Goal: Check status: Check status

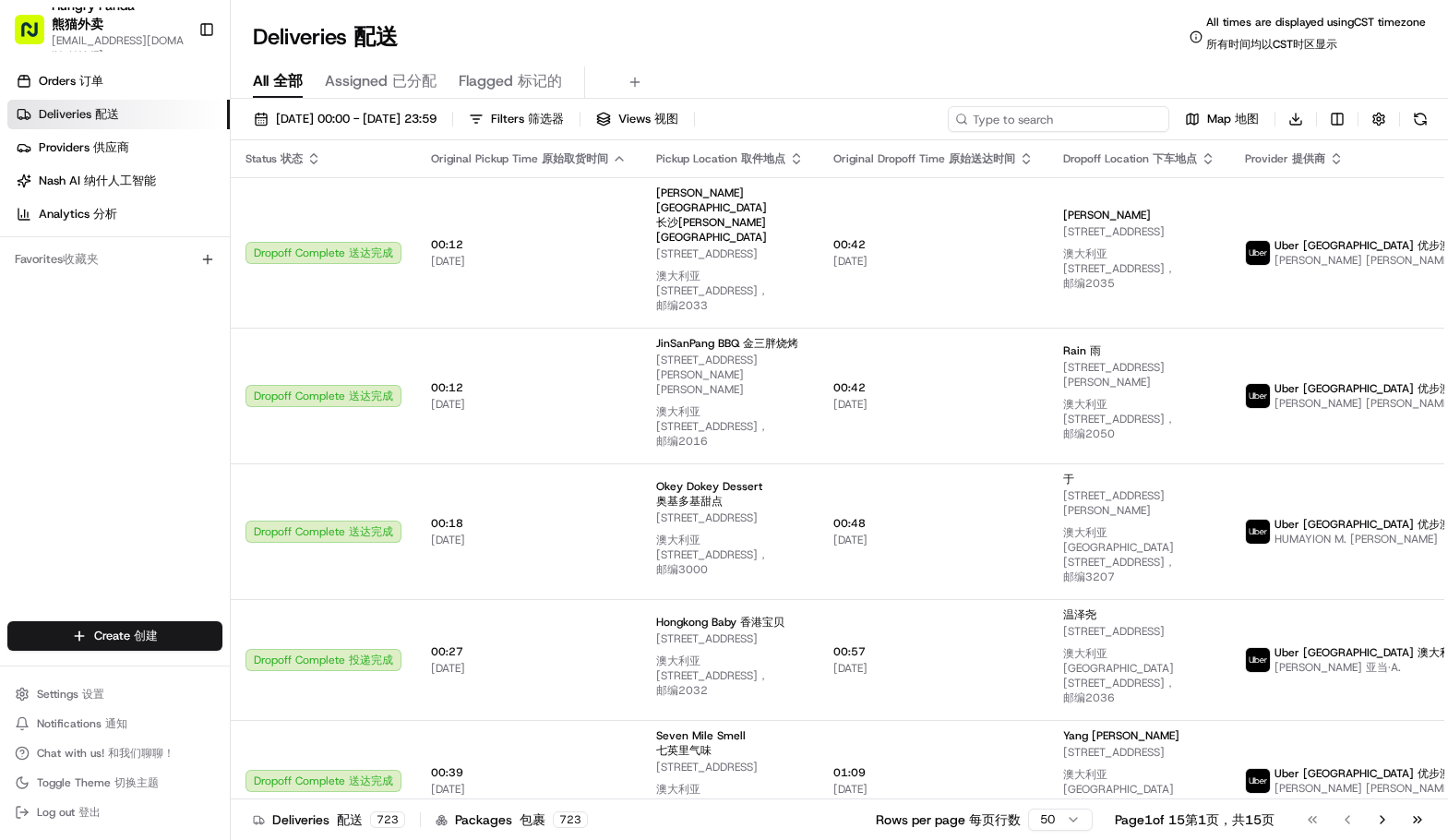
click at [1080, 110] on input at bounding box center [1058, 119] width 222 height 26
paste input "5465699225353763351081"
type input "5465699225353763351081"
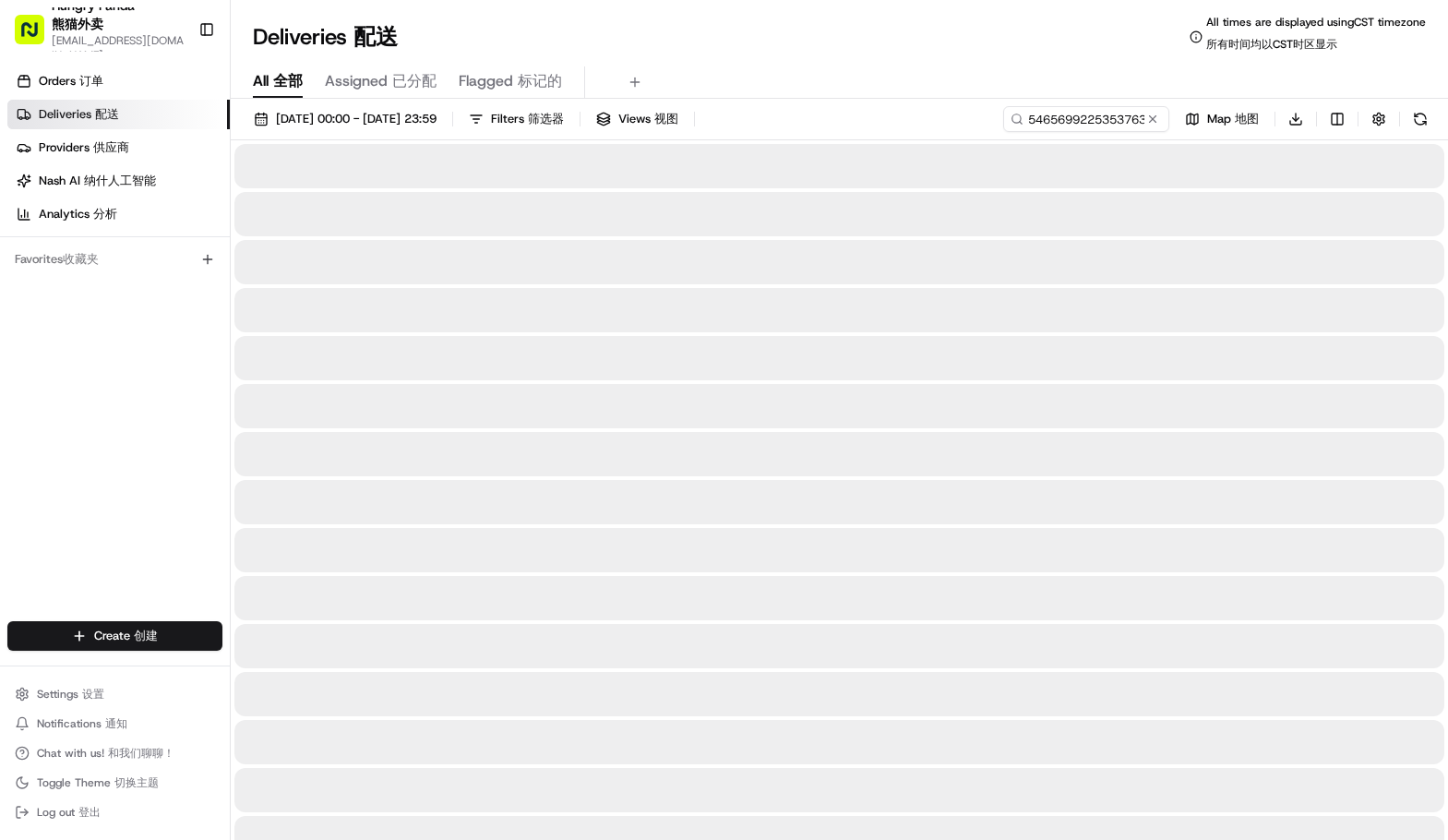
click at [900, 58] on div "Deliveries Deliveries 配送 All times are displayed using CST timezone All times a…" at bounding box center [840, 37] width 1218 height 45
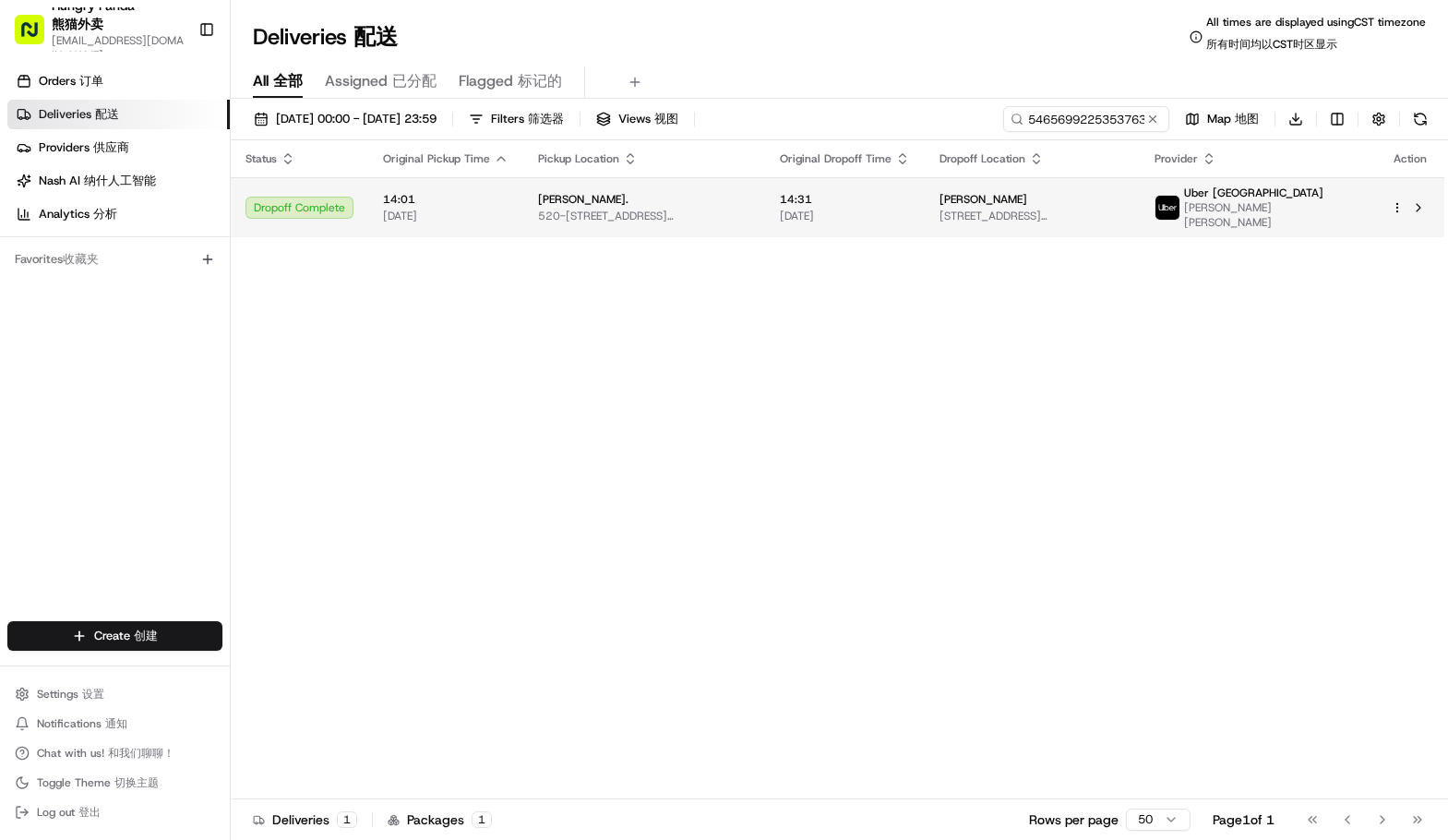
click at [795, 203] on td "14:31 [DATE]" at bounding box center [845, 207] width 160 height 60
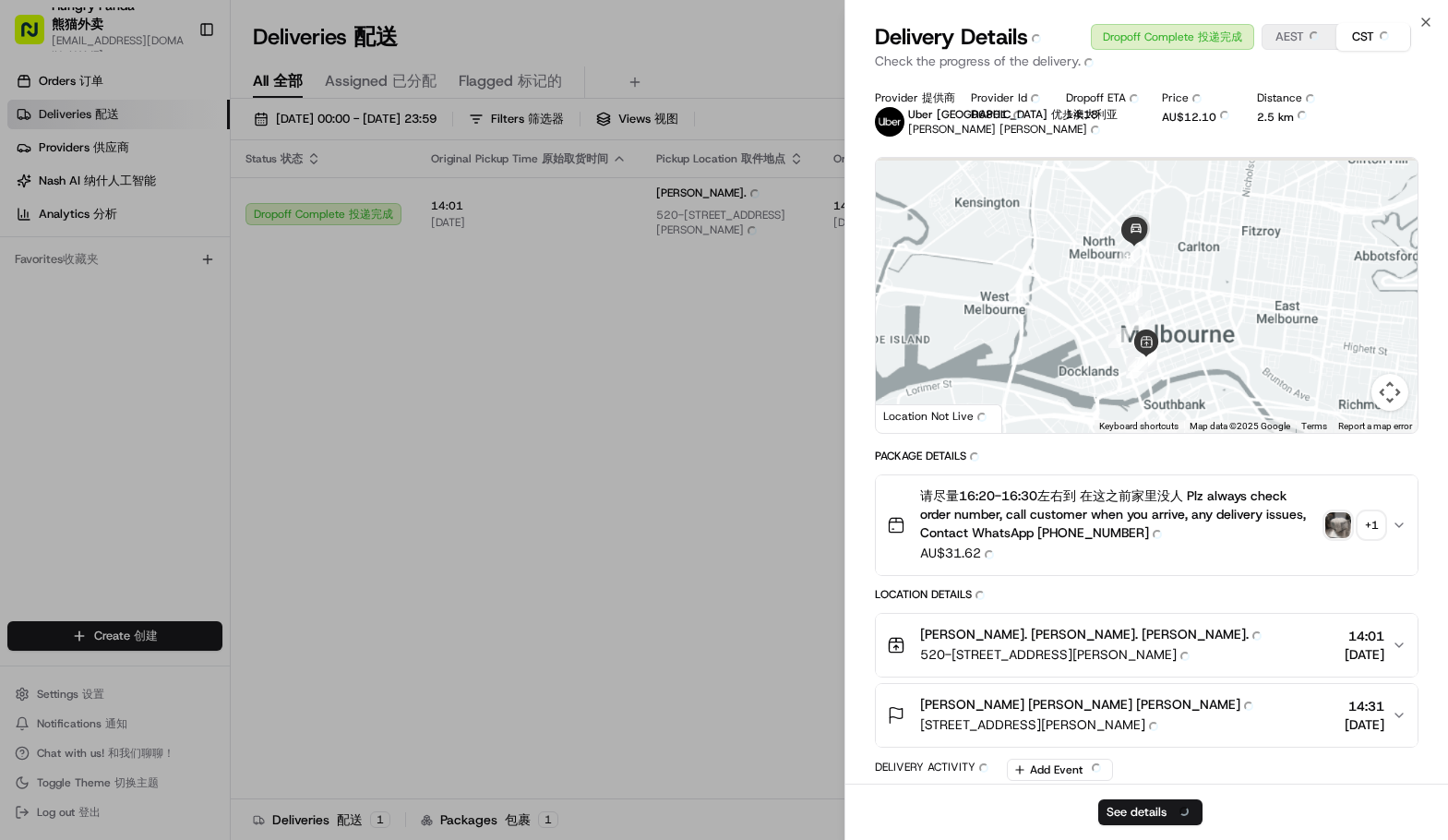
drag, startPoint x: 1178, startPoint y: 281, endPoint x: 1163, endPoint y: 359, distance: 79.4
click at [1163, 359] on div at bounding box center [1147, 295] width 542 height 275
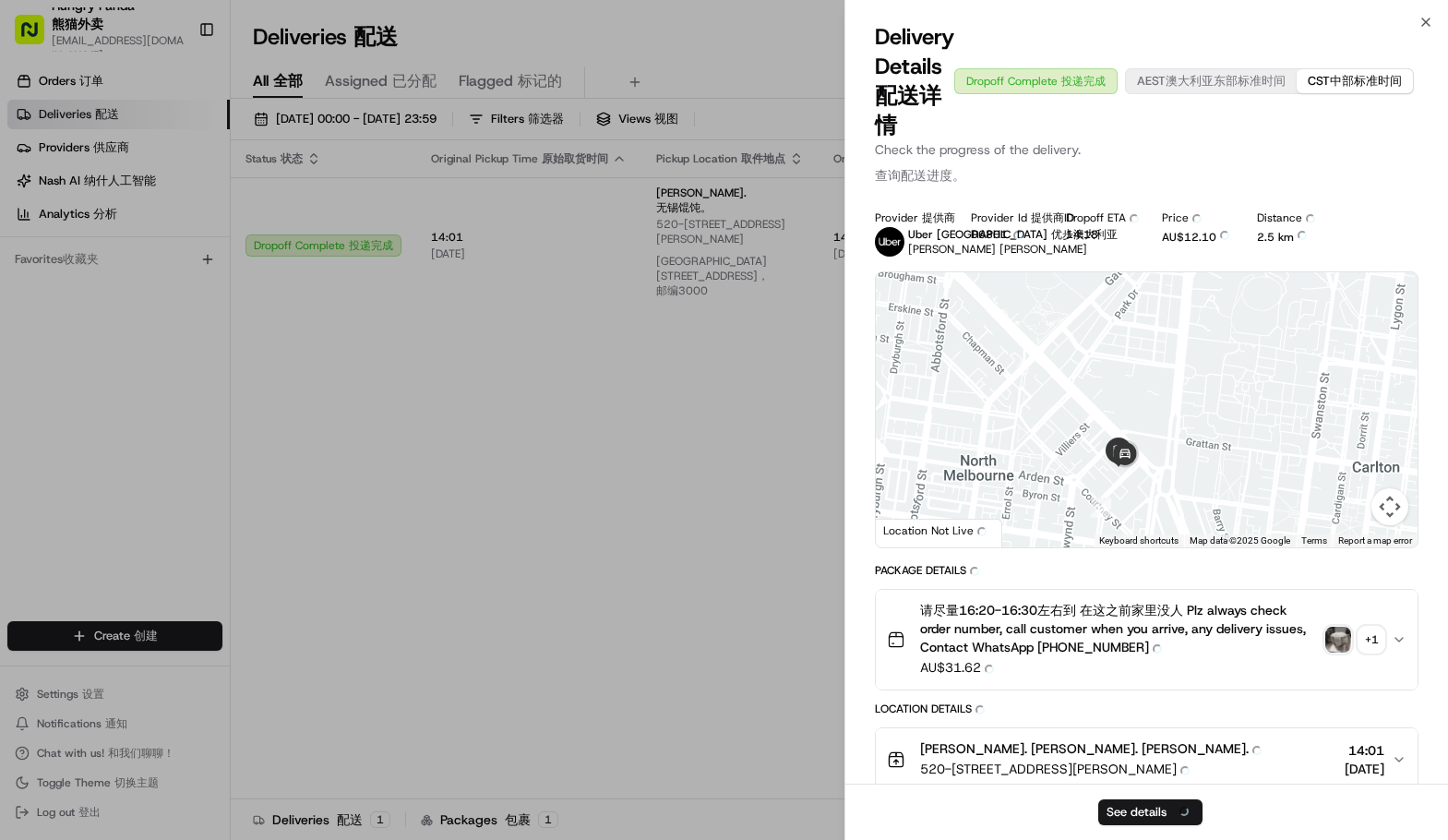
drag, startPoint x: 1148, startPoint y: 359, endPoint x: 1174, endPoint y: 333, distance: 36.8
click at [1154, 271] on div "← ← Move left Move left → → Move right Move right ↑ ↑ Move up Move up ↓ ↓ Move …" at bounding box center [1147, 409] width 544 height 277
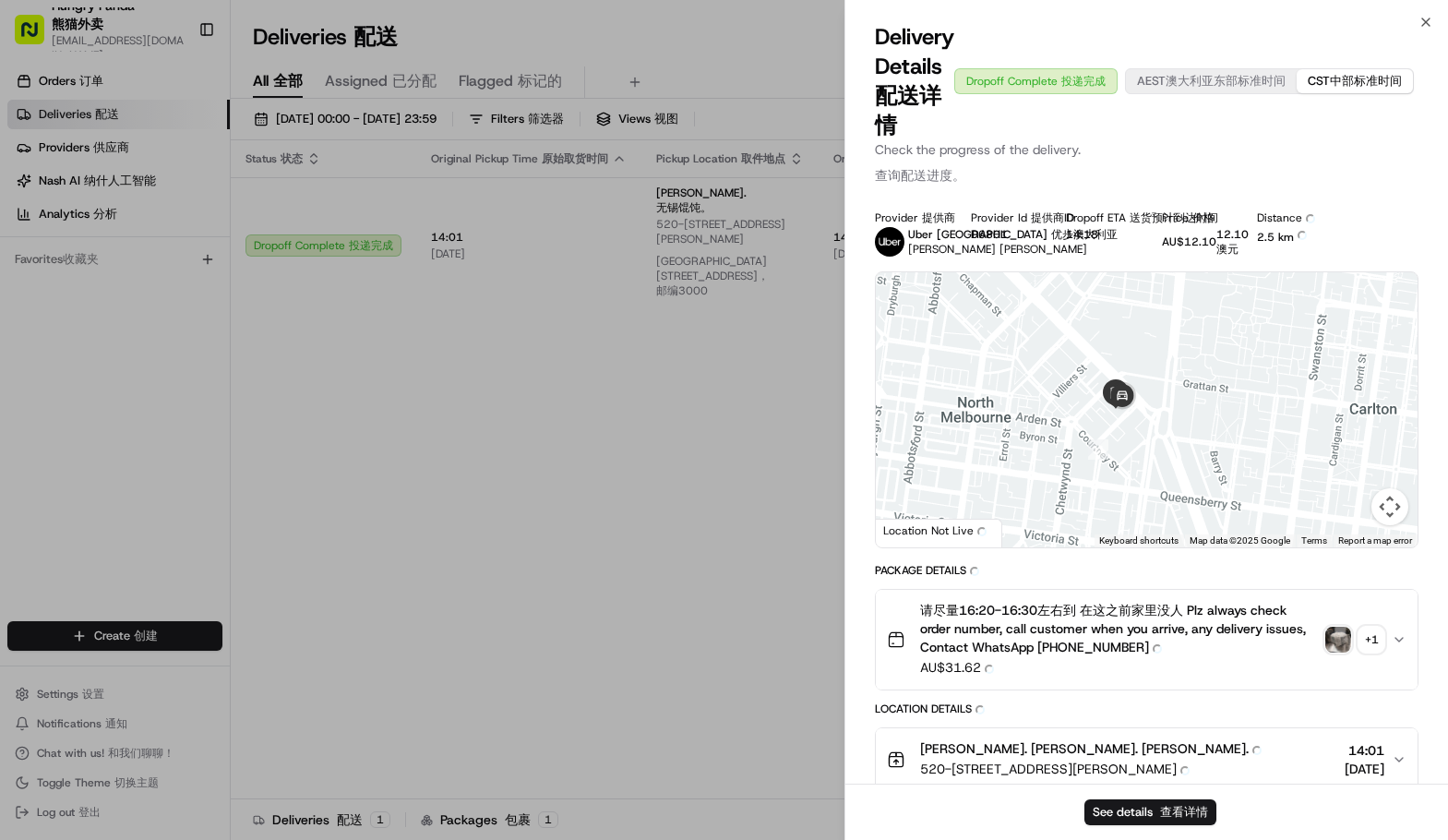
click at [1326, 628] on img "button" at bounding box center [1338, 640] width 26 height 26
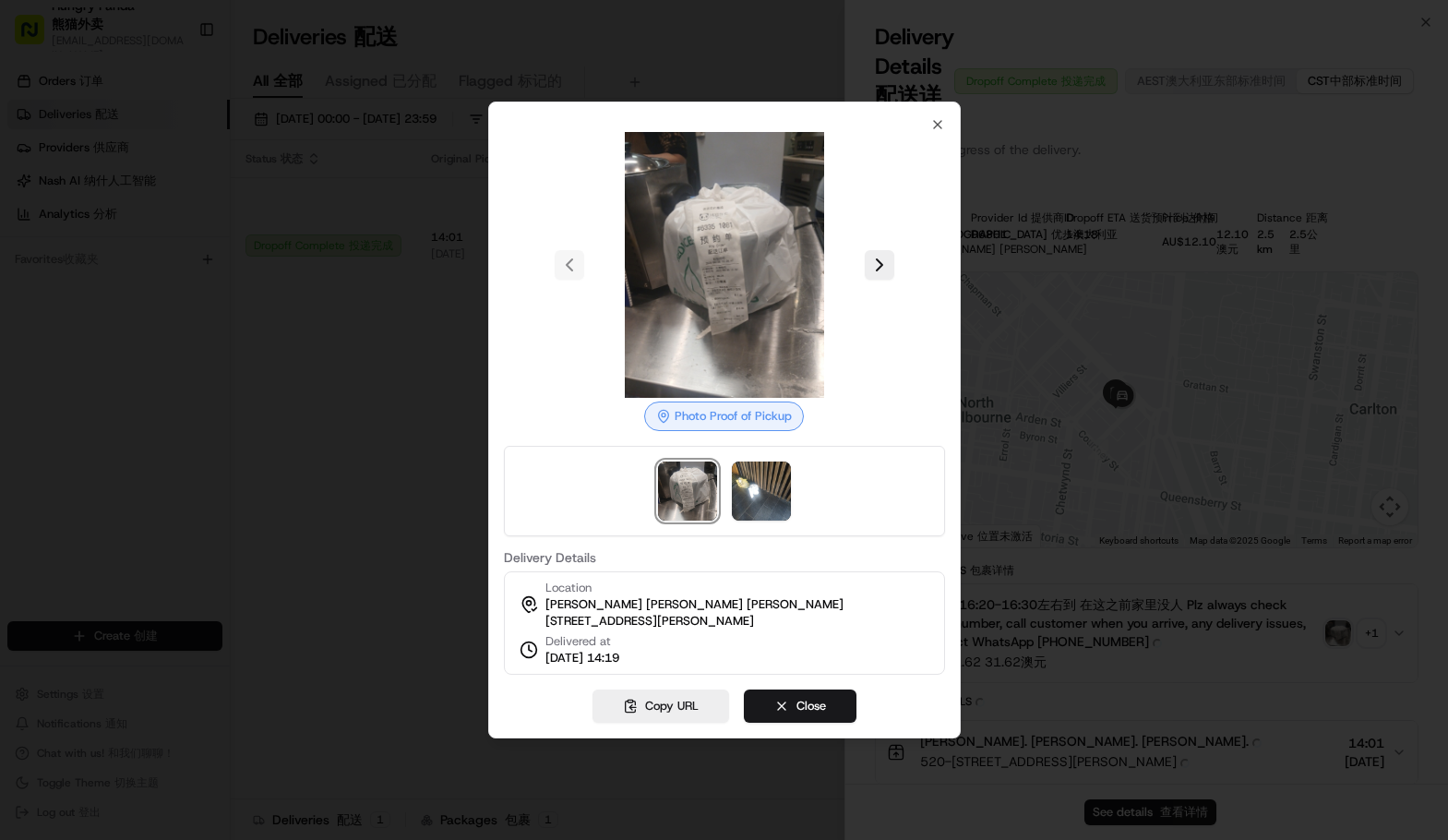
click at [902, 242] on div at bounding box center [724, 265] width 441 height 265
click at [886, 251] on button at bounding box center [880, 265] width 30 height 30
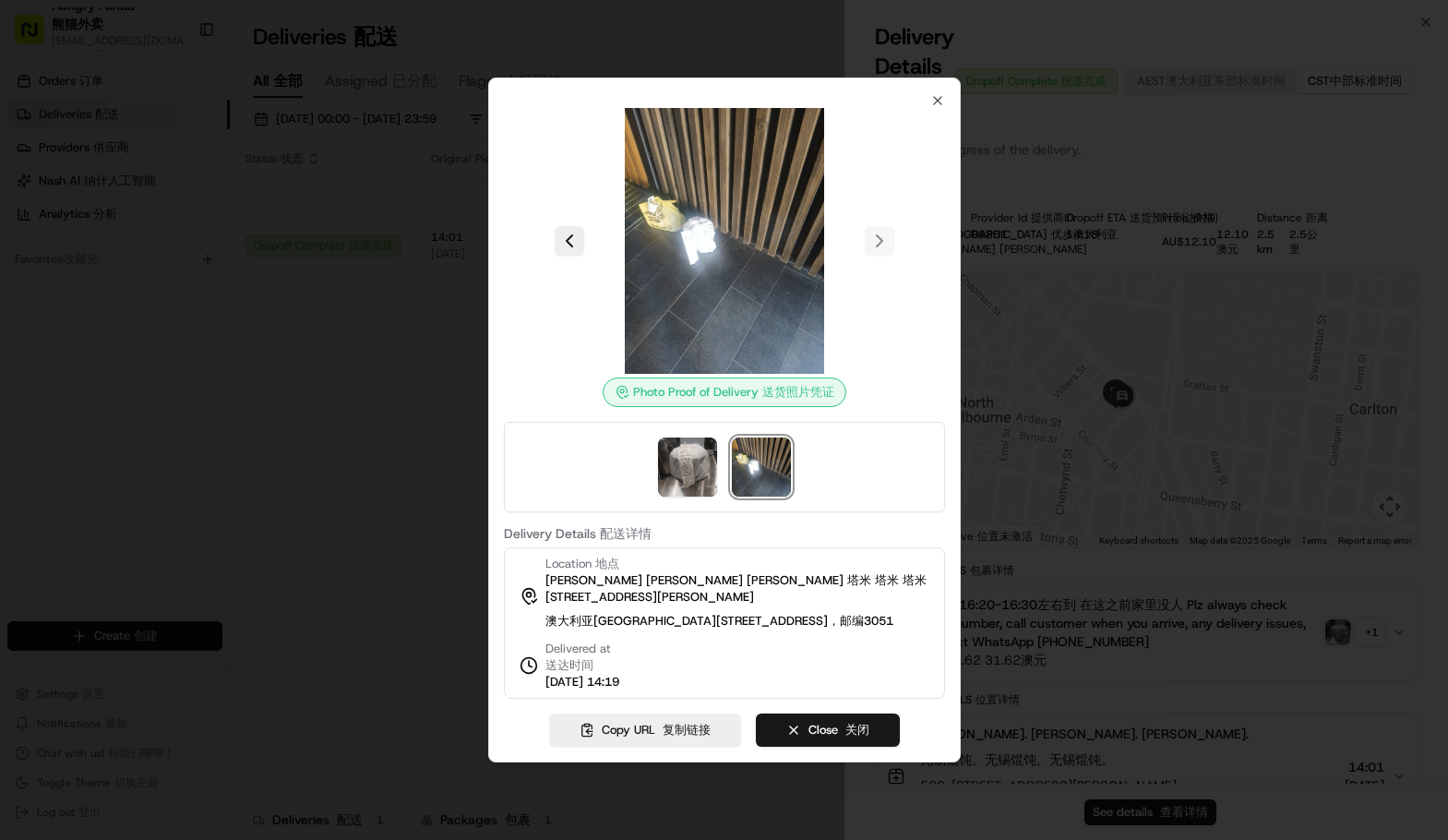
click at [231, 413] on div at bounding box center [724, 420] width 1448 height 840
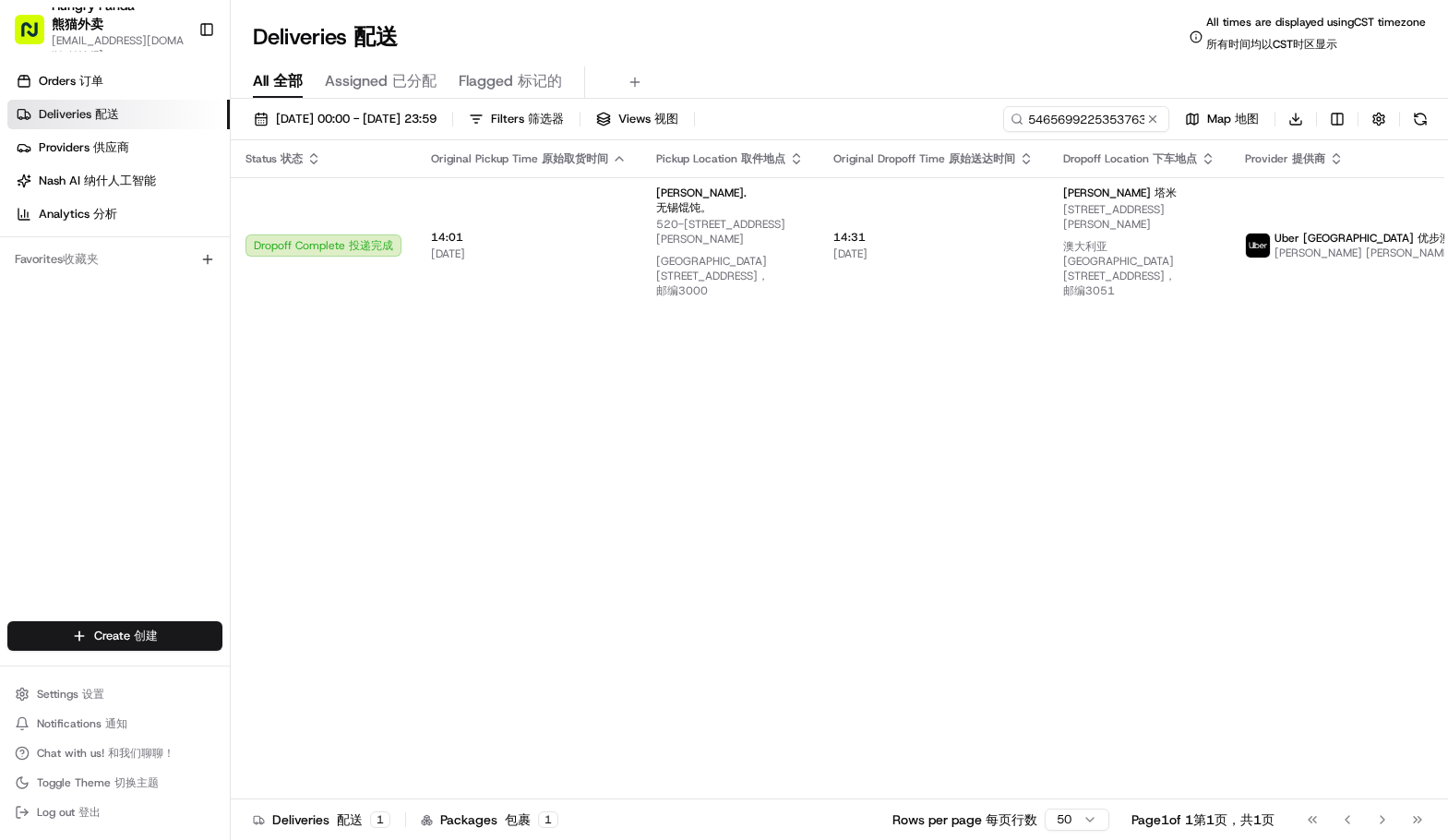
click at [31, 501] on div "Orders Orders 订单 Deliveries Deliveries 配送 Providers Providers 供应商 Nash AI Nash …" at bounding box center [115, 346] width 230 height 574
click at [1353, 568] on div "Status Status 状态 Original Pickup Time Original Pickup Time 原始取货时间 Pickup Locati…" at bounding box center [908, 477] width 1353 height 674
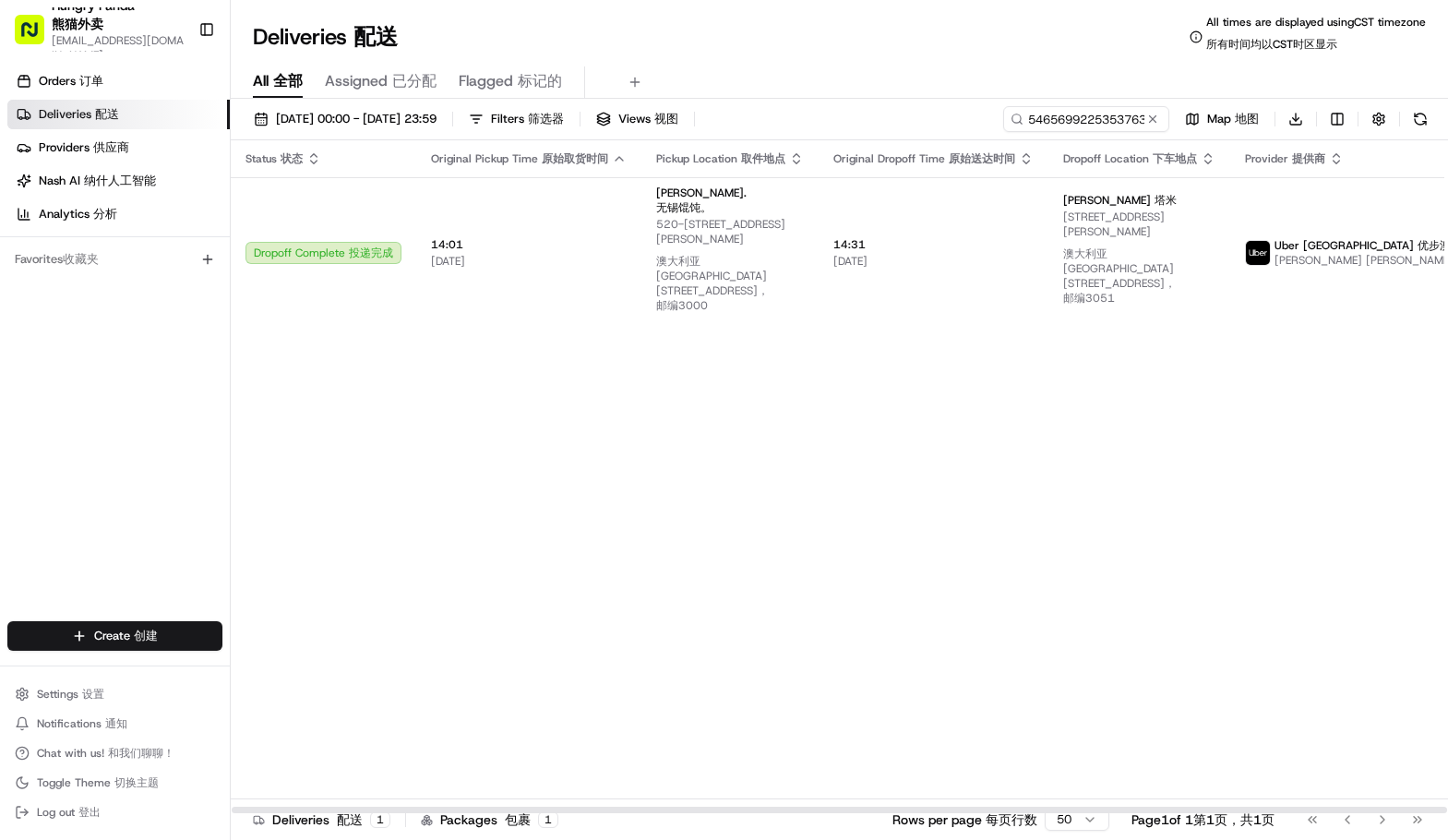
click at [1338, 662] on div "Status Status 状态 Original Pickup Time Original Pickup Time 原始取货时间 Pickup Locati…" at bounding box center [908, 477] width 1353 height 674
